Goal: Task Accomplishment & Management: Use online tool/utility

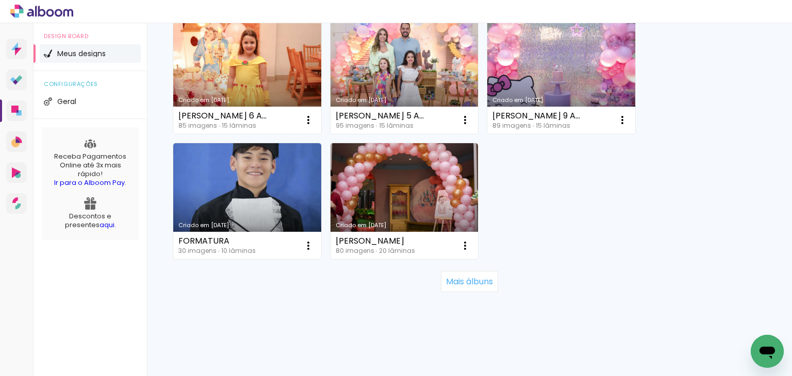
scroll to position [993, 0]
click at [0, 0] on slot "Mais álbuns" at bounding box center [0, 0] width 0 height 0
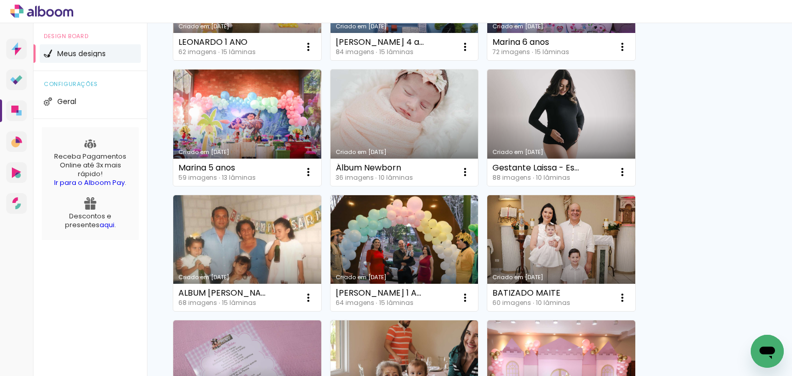
scroll to position [1571, 0]
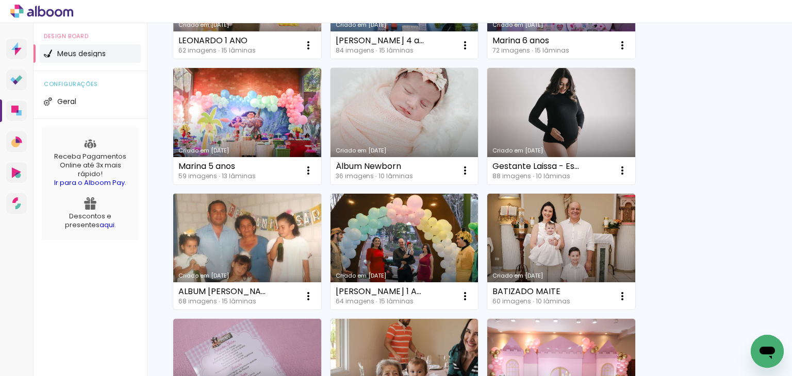
click at [279, 229] on link "Criado em [DATE]" at bounding box center [247, 252] width 148 height 117
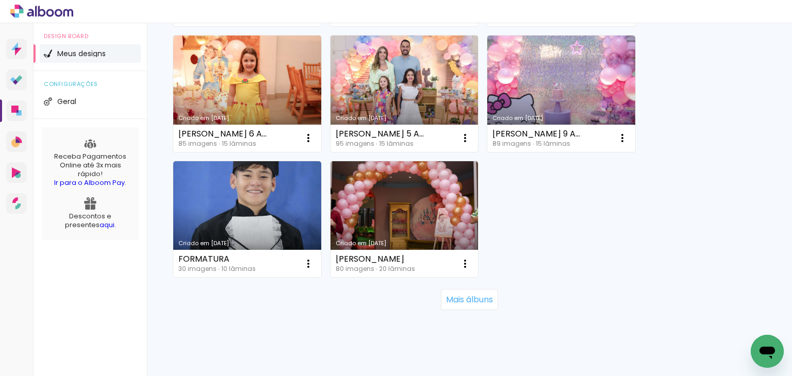
scroll to position [988, 0]
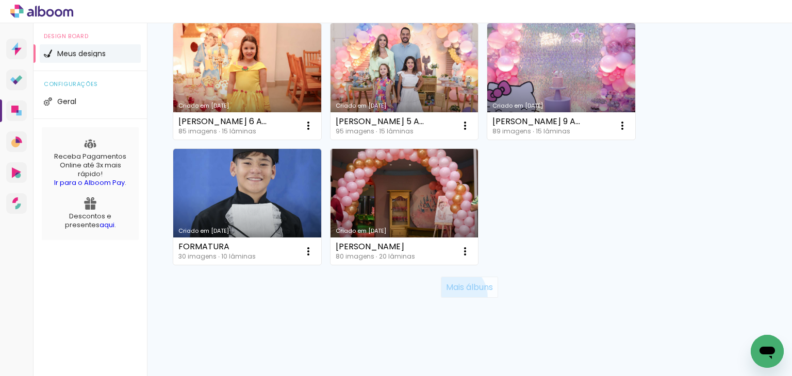
click at [447, 296] on paper-button "Mais álbuns" at bounding box center [469, 287] width 57 height 21
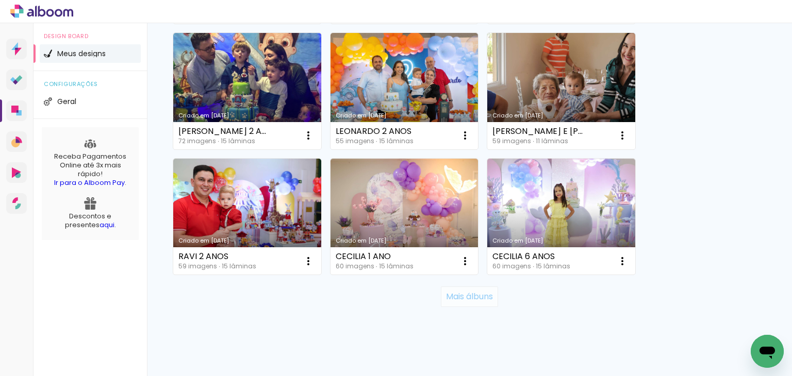
scroll to position [1986, 0]
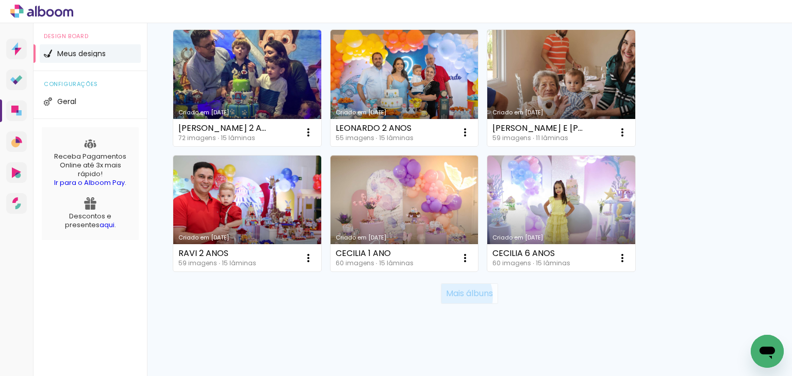
click at [0, 0] on slot "Mais álbuns" at bounding box center [0, 0] width 0 height 0
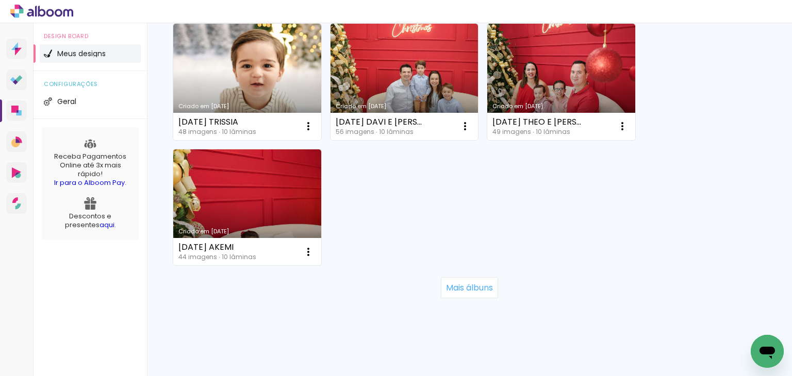
scroll to position [3128, 0]
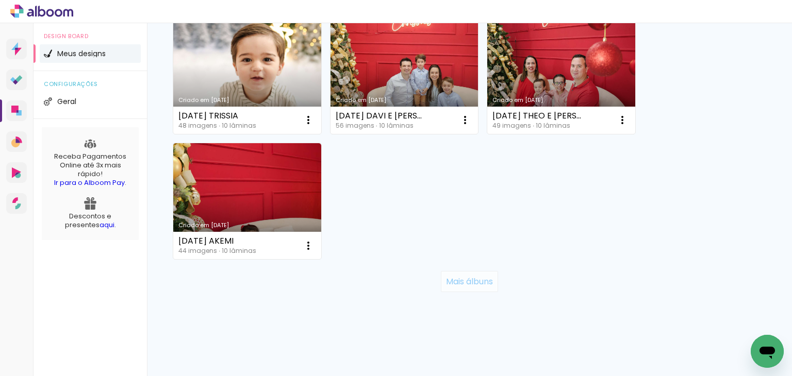
click at [462, 290] on paper-button "Mais álbuns" at bounding box center [469, 281] width 57 height 21
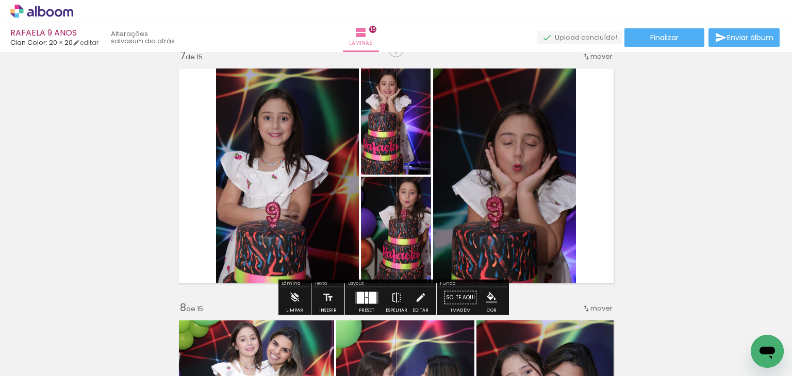
scroll to position [1531, 0]
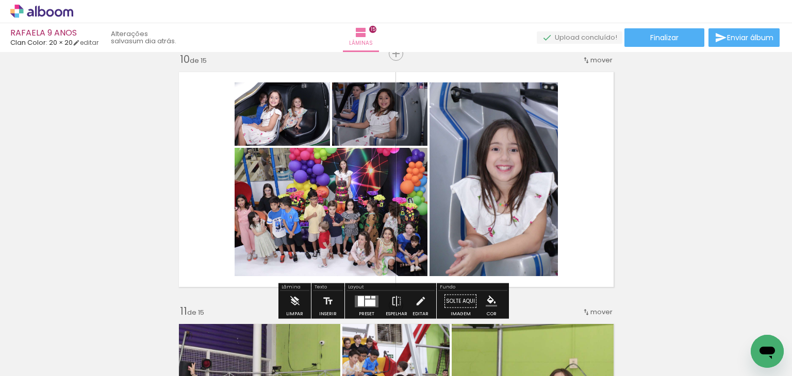
scroll to position [2286, 0]
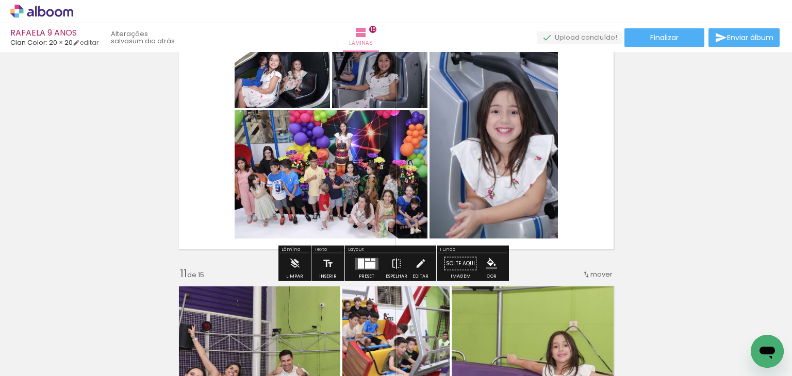
scroll to position [2303, 0]
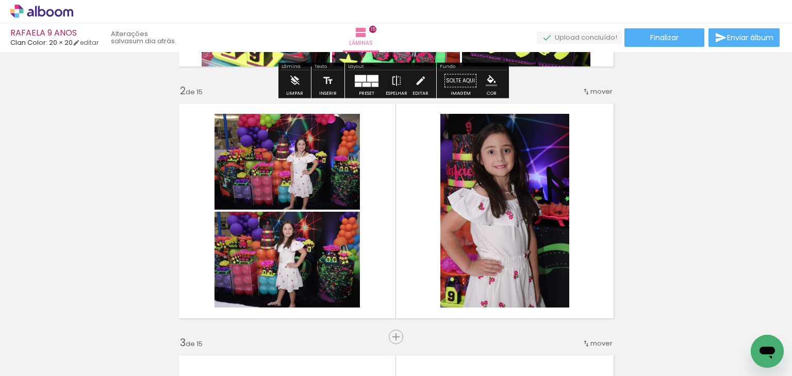
scroll to position [237, 0]
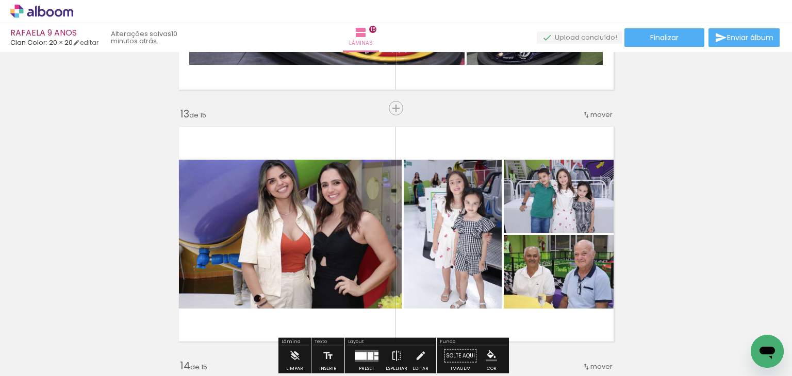
scroll to position [4582, 0]
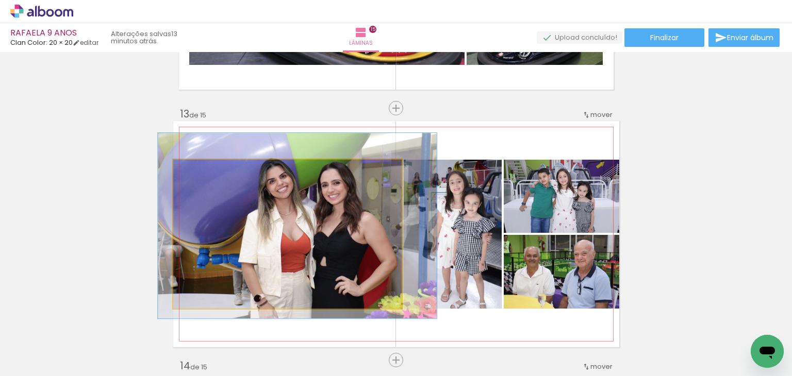
click at [298, 163] on quentale-photo at bounding box center [287, 234] width 228 height 149
